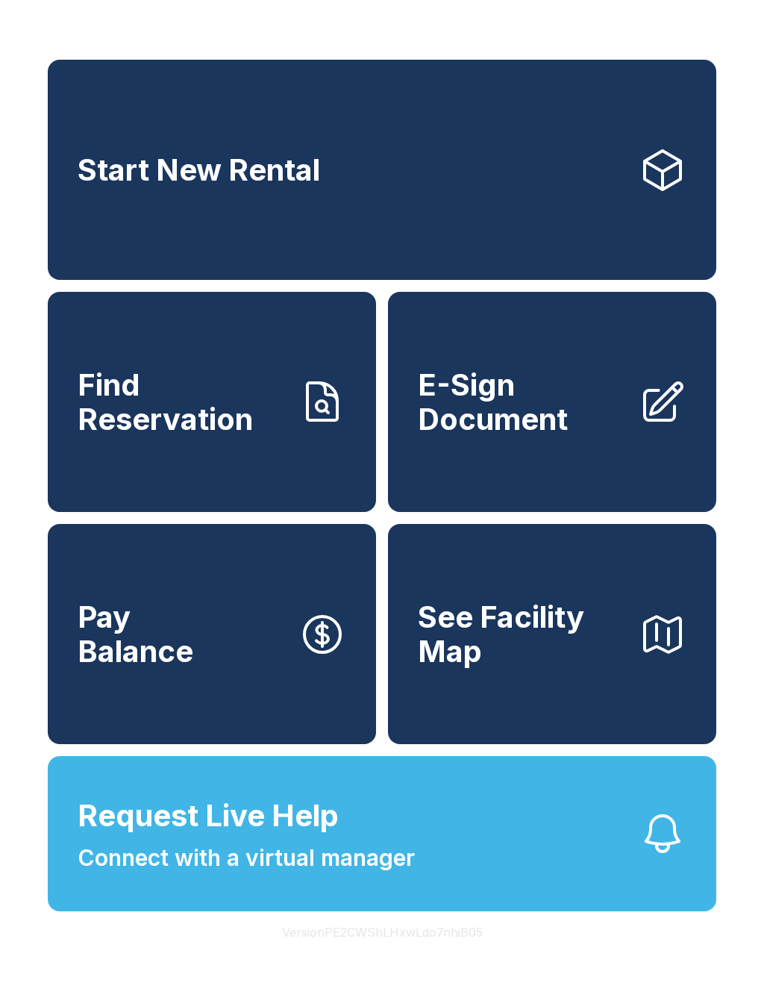
click at [587, 360] on link "E-Sign Document" at bounding box center [552, 402] width 328 height 220
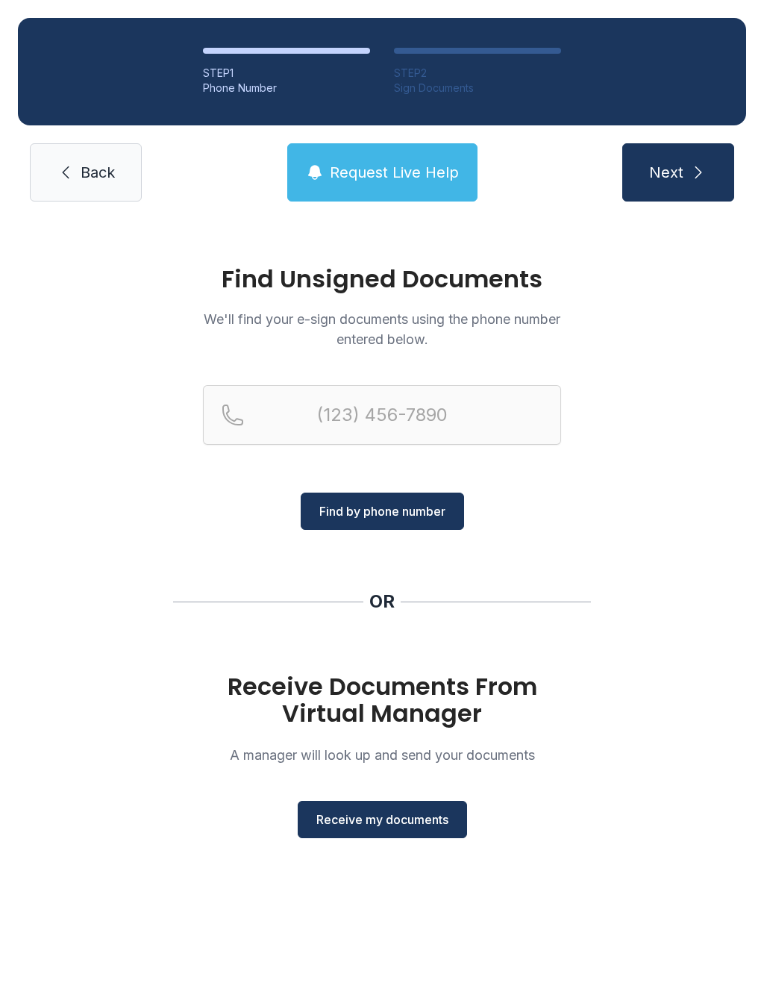
click at [434, 834] on button "Receive my documents" at bounding box center [382, 819] width 169 height 37
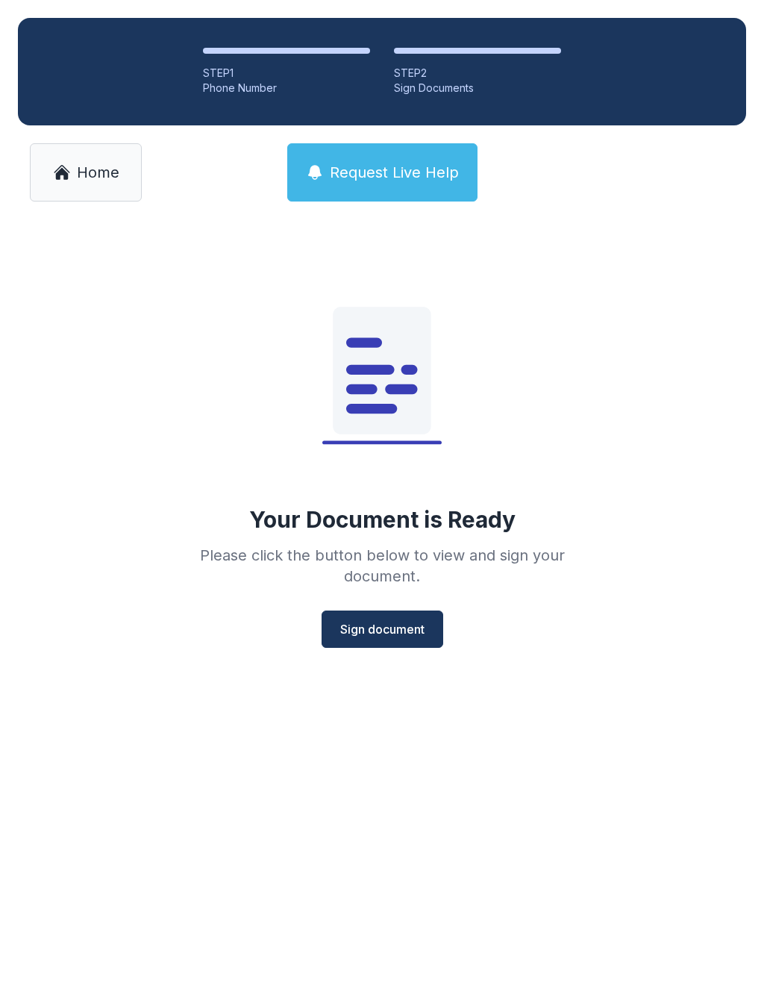
click at [412, 628] on span "Sign document" at bounding box center [382, 629] width 84 height 18
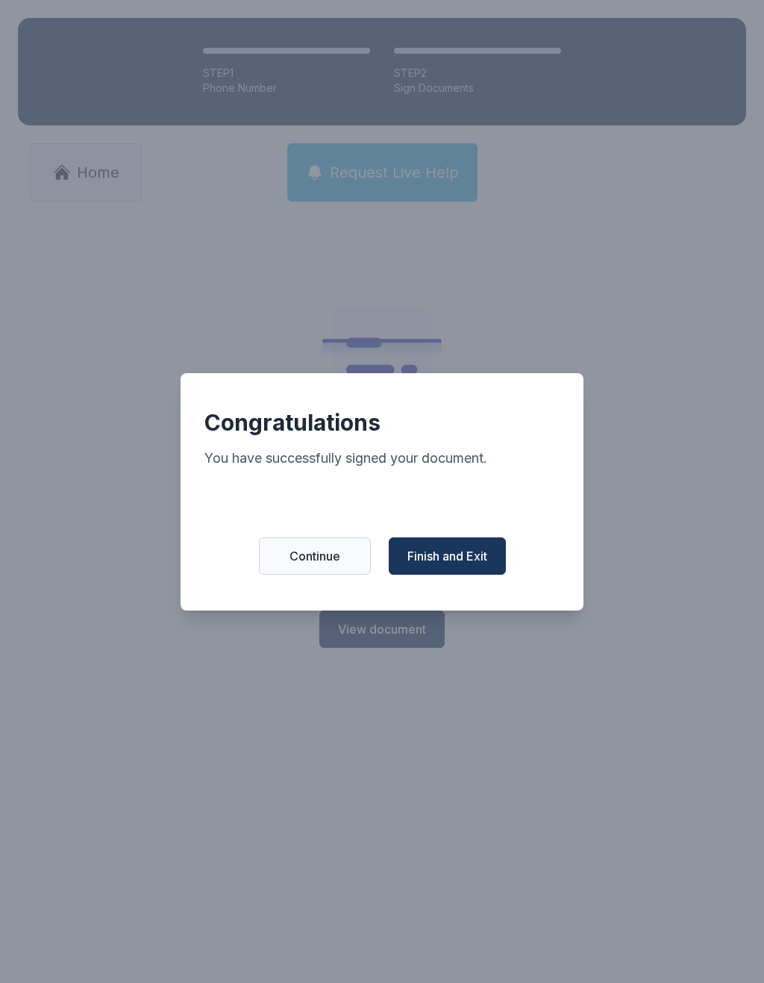
click at [441, 560] on span "Finish and Exit" at bounding box center [447, 556] width 80 height 18
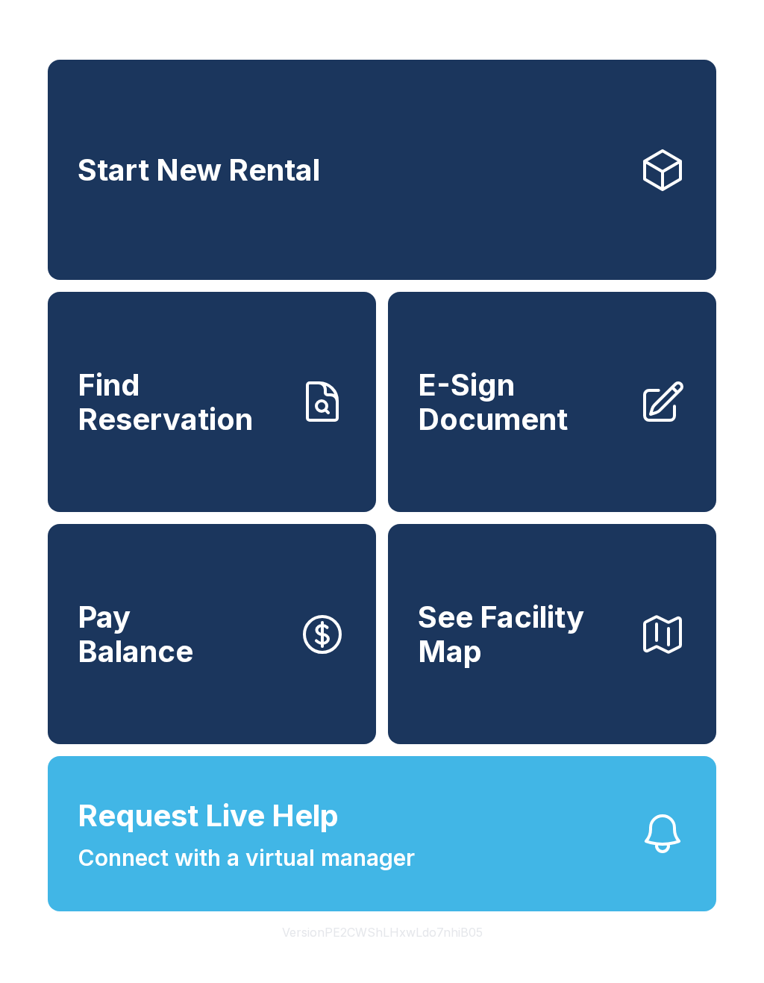
click at [521, 799] on button "Request Live Help Connect with a virtual manager" at bounding box center [382, 833] width 669 height 155
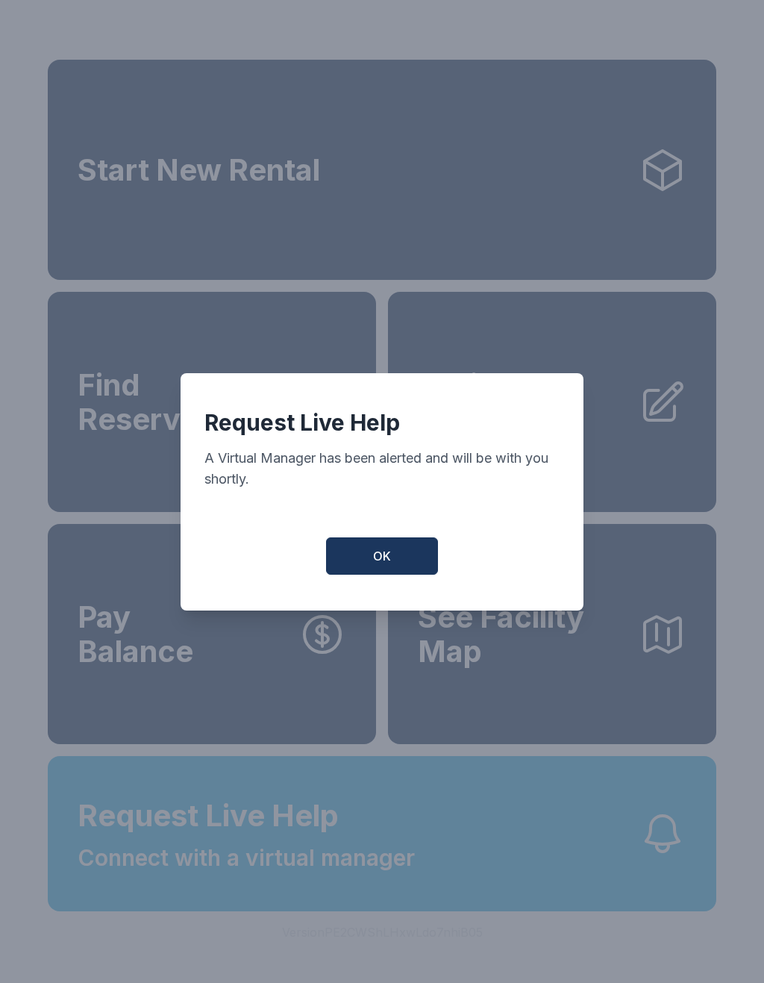
click at [393, 568] on button "OK" at bounding box center [382, 555] width 112 height 37
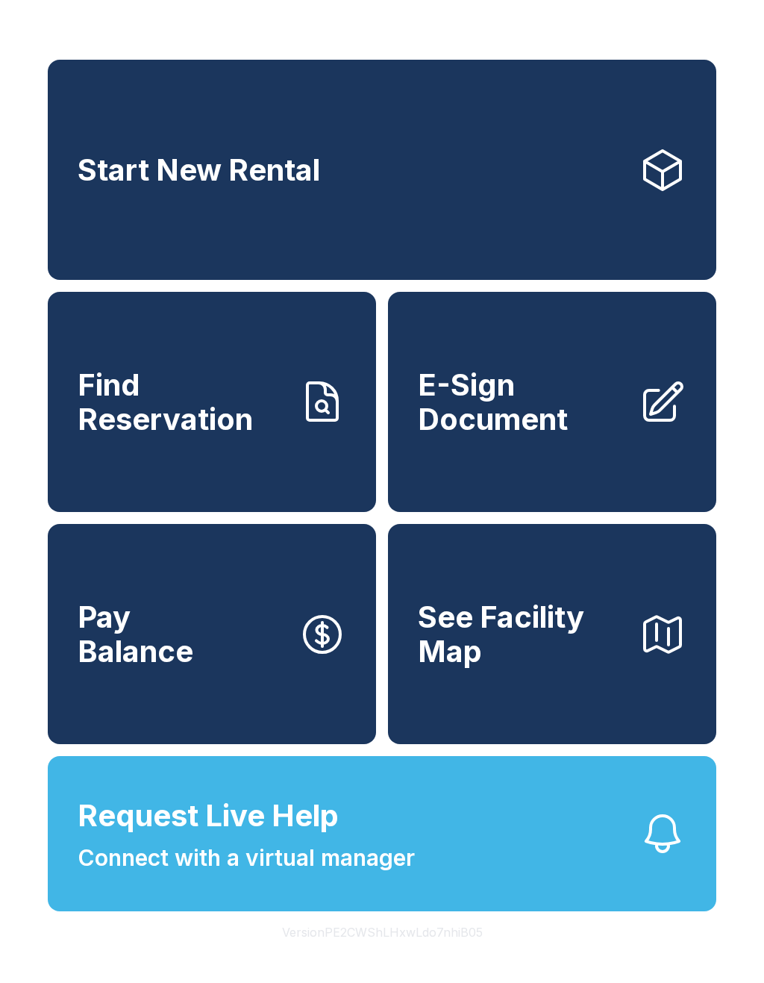
click at [446, 814] on button "Request Live Help Connect with a virtual manager" at bounding box center [382, 833] width 669 height 155
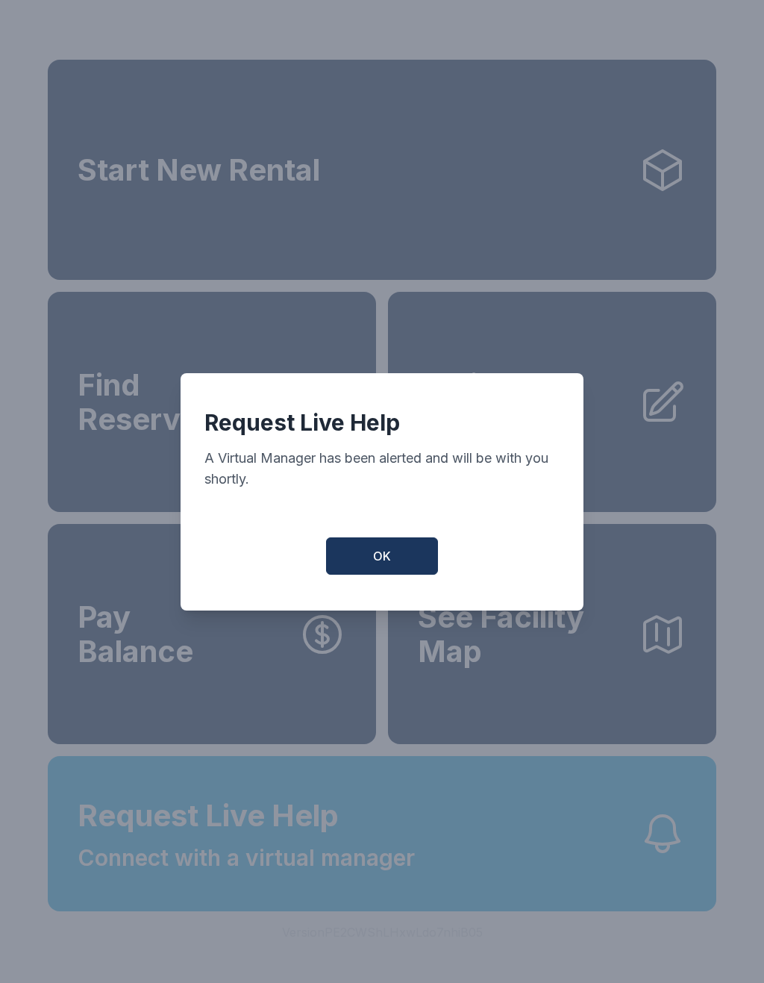
click at [404, 564] on button "OK" at bounding box center [382, 555] width 112 height 37
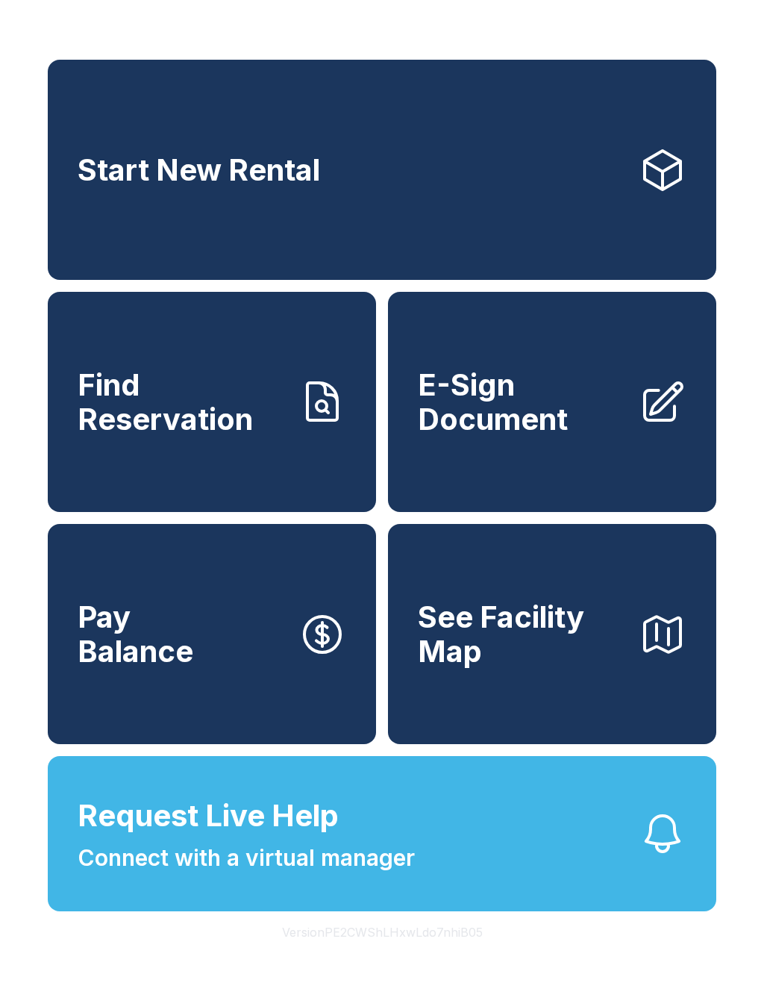
click at [551, 423] on span "E-Sign Document" at bounding box center [522, 402] width 209 height 68
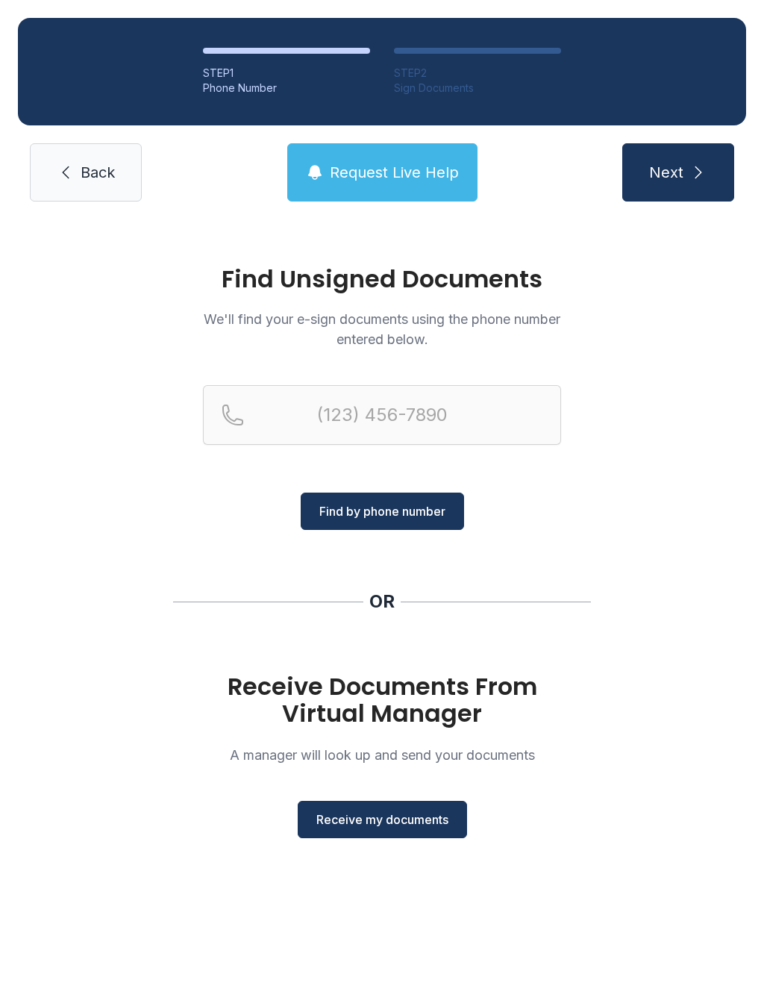
click at [363, 823] on span "Receive my documents" at bounding box center [382, 819] width 132 height 18
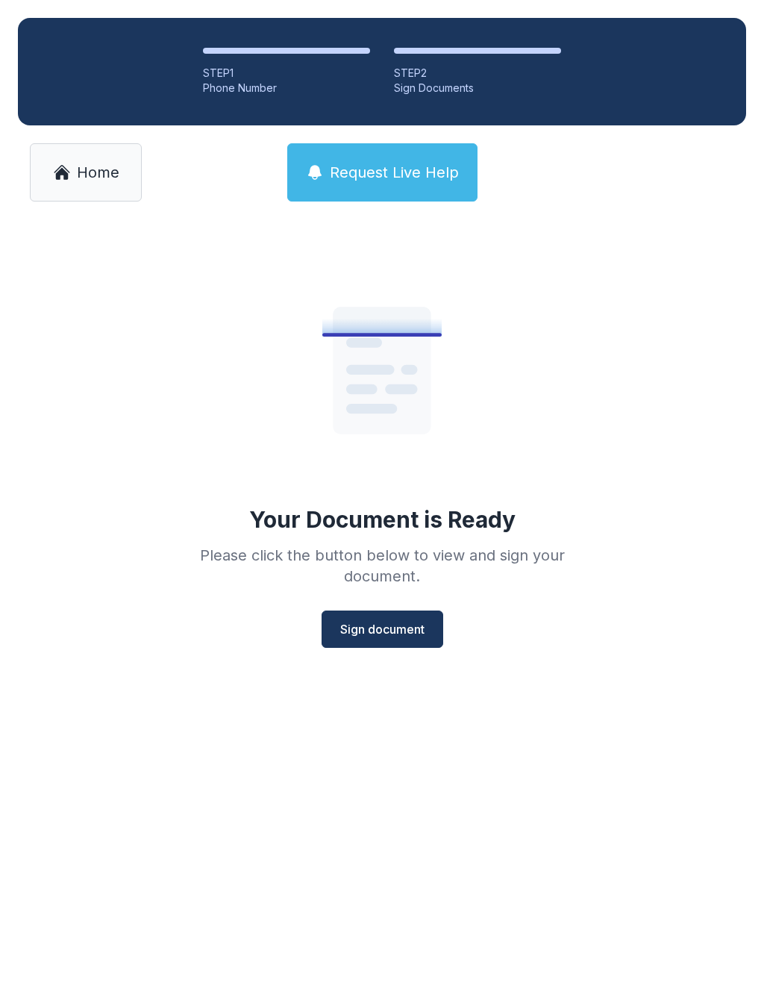
click at [384, 634] on span "Sign document" at bounding box center [382, 629] width 84 height 18
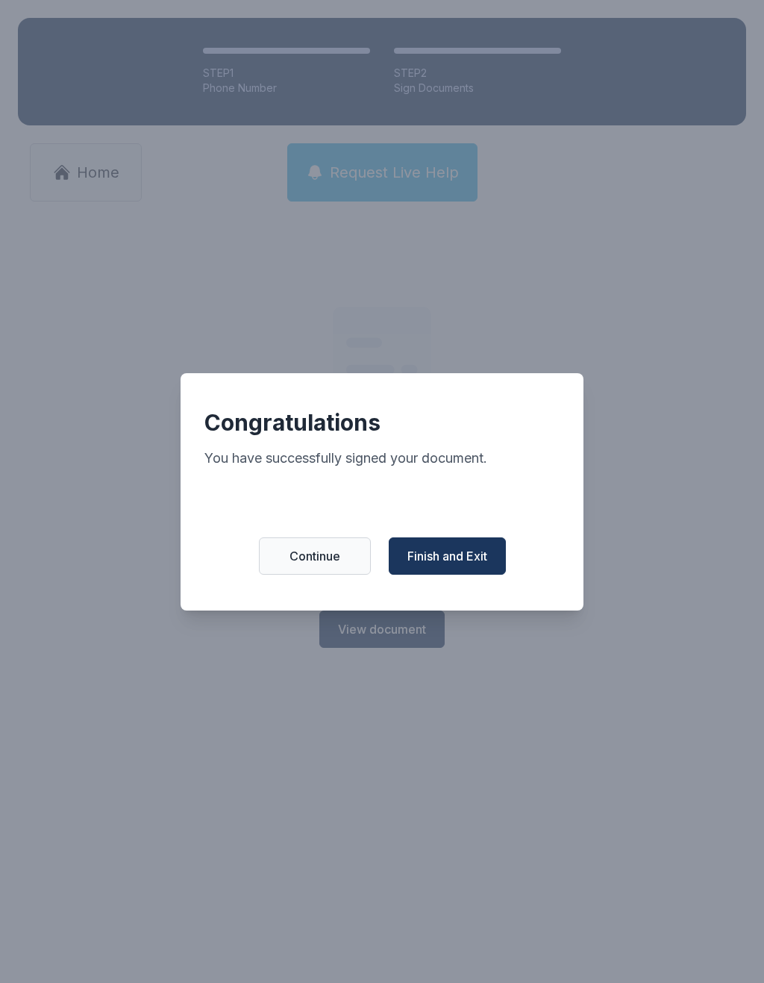
click at [437, 565] on span "Finish and Exit" at bounding box center [447, 556] width 80 height 18
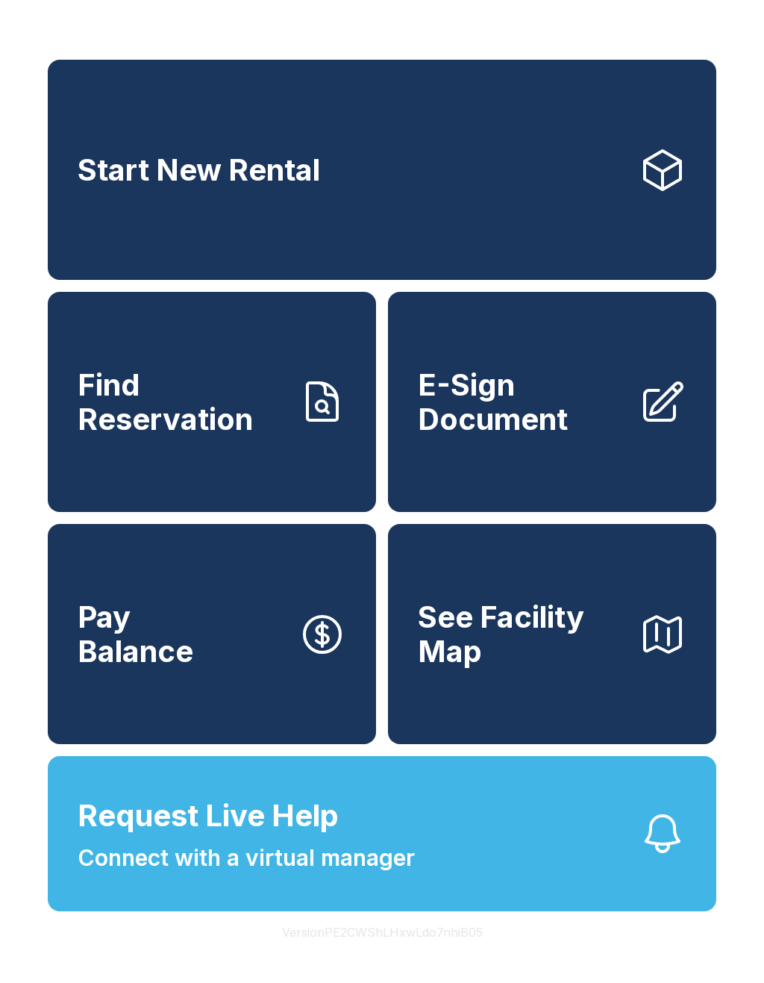
click at [524, 435] on span "E-Sign Document" at bounding box center [522, 402] width 209 height 68
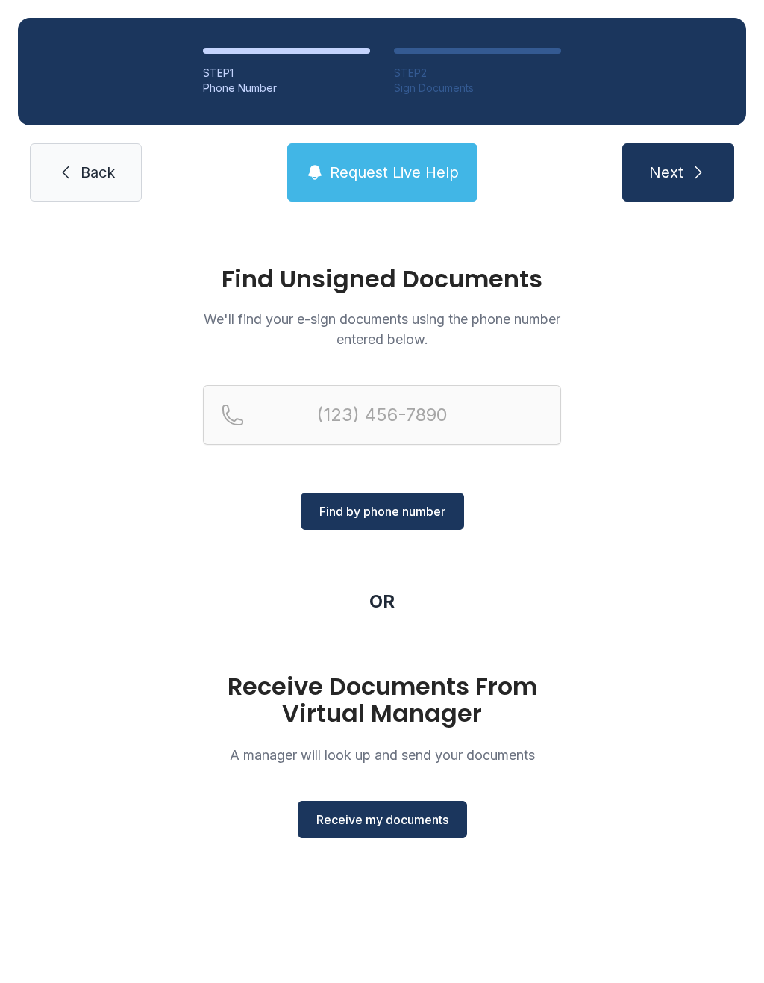
click at [355, 828] on span "Receive my documents" at bounding box center [382, 819] width 132 height 18
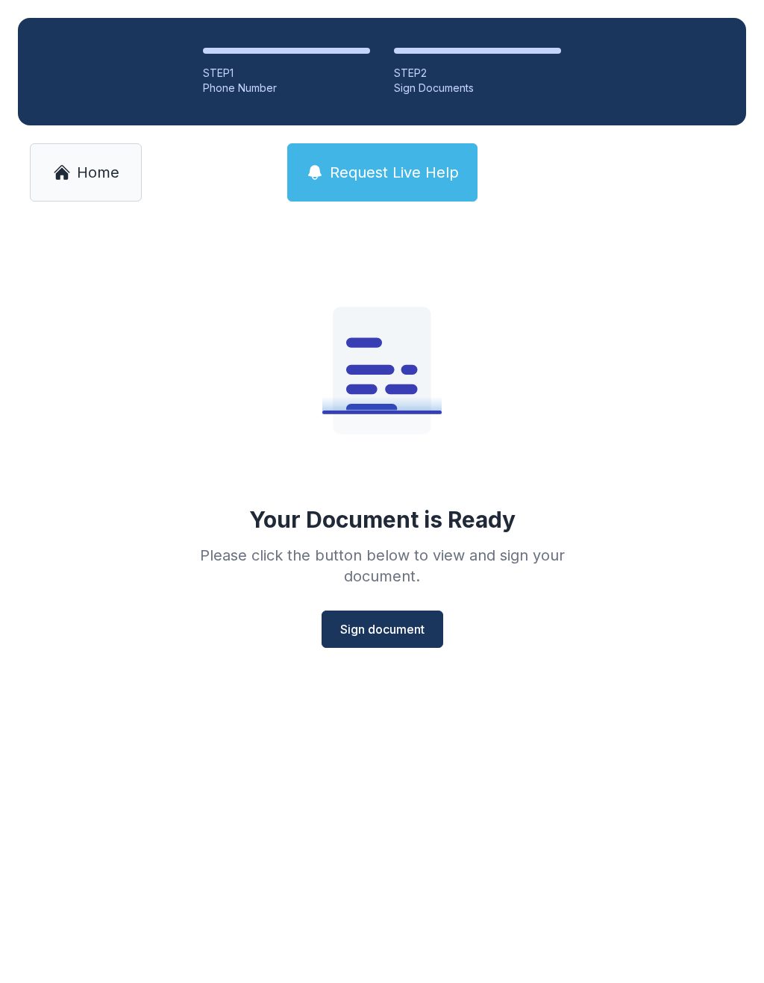
click at [349, 623] on span "Sign document" at bounding box center [382, 629] width 84 height 18
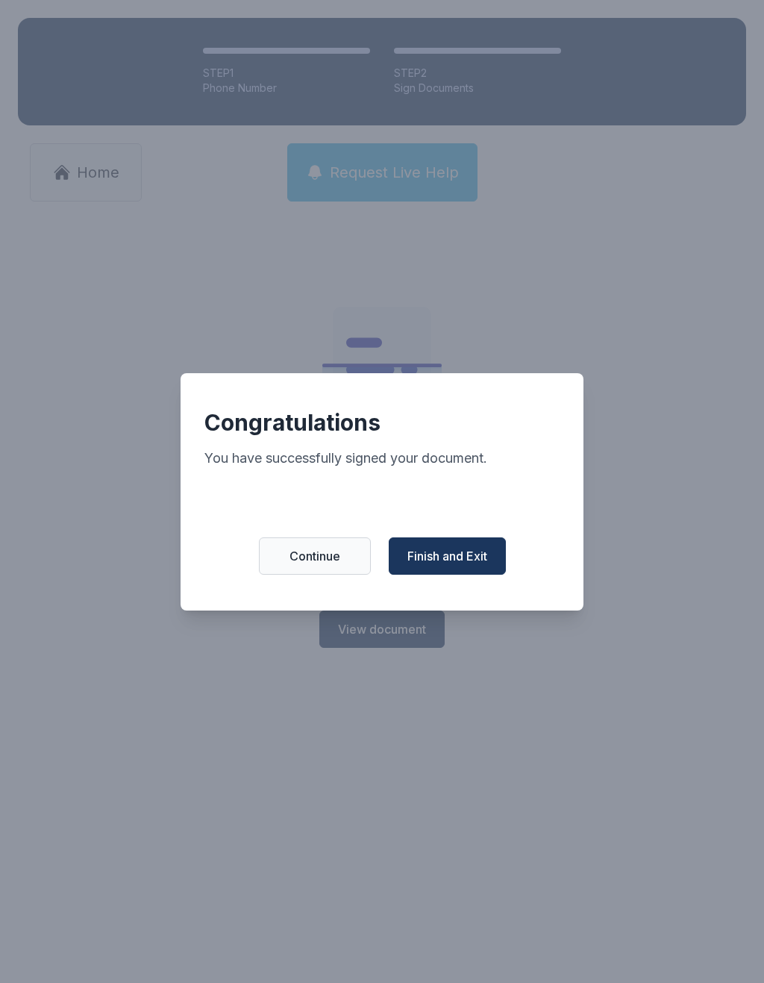
click at [455, 561] on span "Finish and Exit" at bounding box center [447, 556] width 80 height 18
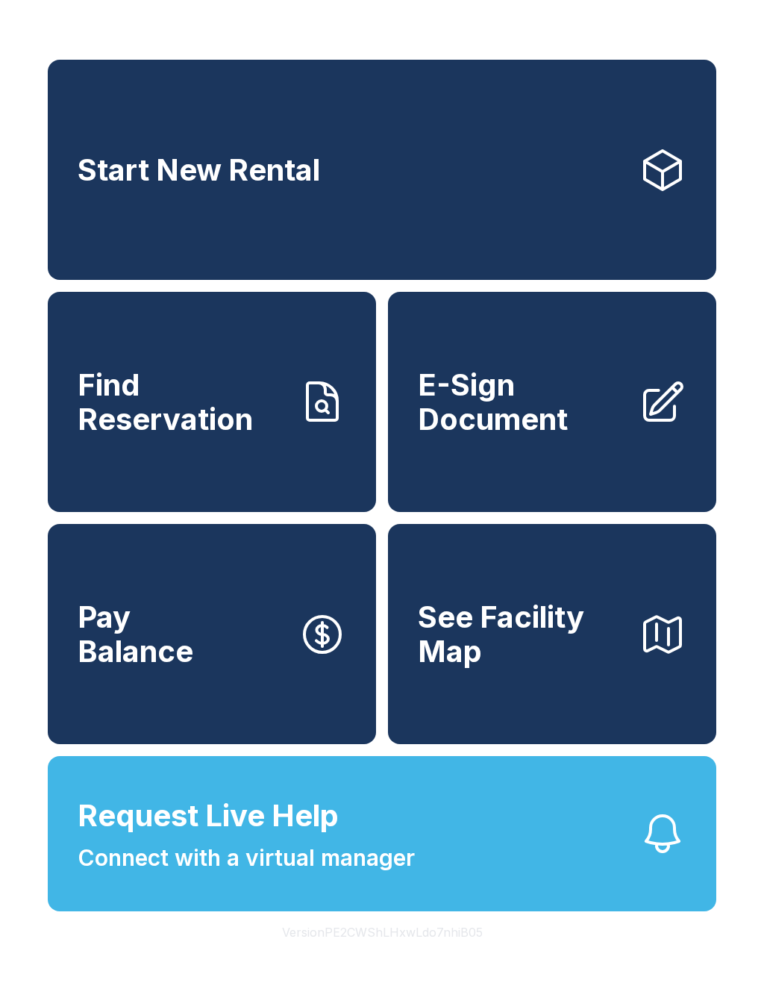
click at [758, 703] on div "Start New Rental Find Reservation E-Sign Document Pay Balance See Facility Map …" at bounding box center [382, 491] width 764 height 983
